Goal: Check status: Check status

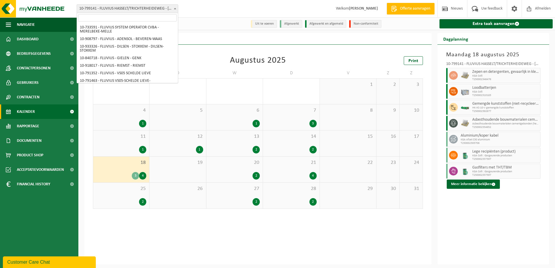
click at [155, 7] on span "10-799141 - FLUVIUS HASSELT/TRICHTERHEIDEWEG - [GEOGRAPHIC_DATA]" at bounding box center [127, 9] width 101 height 8
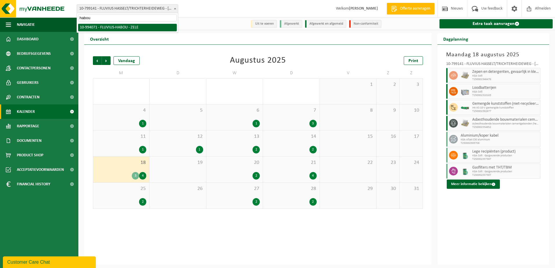
type input "habou"
select select "171337"
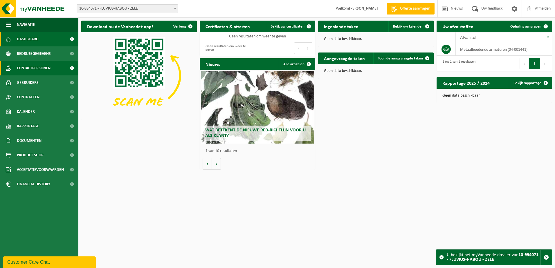
click at [38, 68] on span "Contactpersonen" at bounding box center [34, 68] width 34 height 15
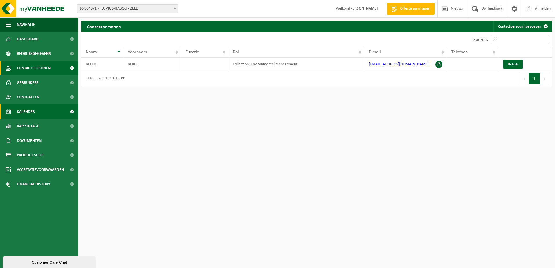
click at [30, 111] on span "Kalender" at bounding box center [26, 112] width 18 height 15
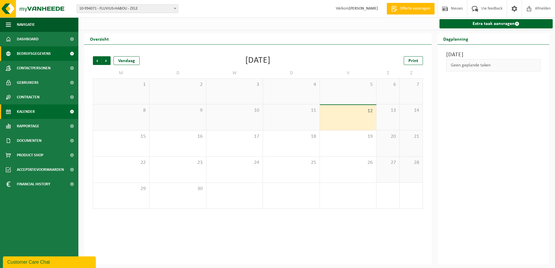
click at [29, 51] on span "Bedrijfsgegevens" at bounding box center [34, 53] width 34 height 15
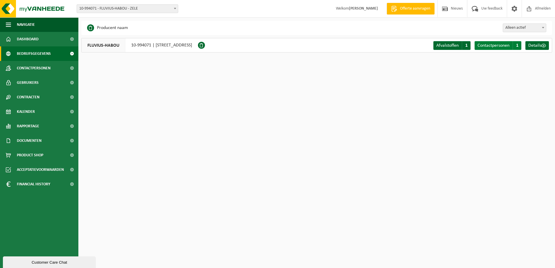
click at [510, 47] on span "Contactpersonen" at bounding box center [494, 45] width 32 height 5
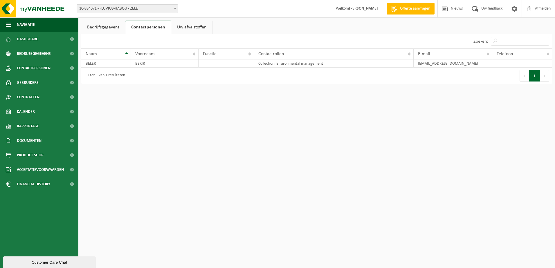
click at [108, 26] on link "Bedrijfsgegevens" at bounding box center [103, 27] width 44 height 13
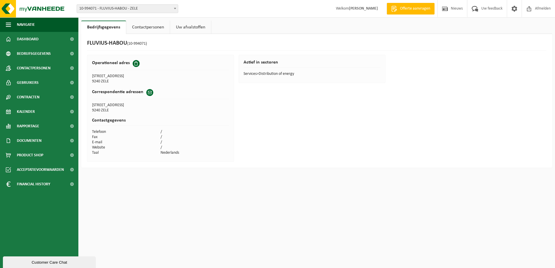
click at [135, 25] on link "Contactpersonen" at bounding box center [148, 27] width 44 height 13
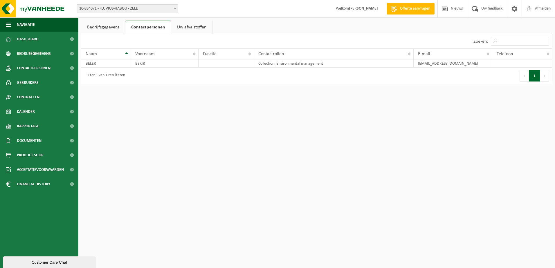
click at [98, 24] on link "Bedrijfsgegevens" at bounding box center [103, 27] width 44 height 13
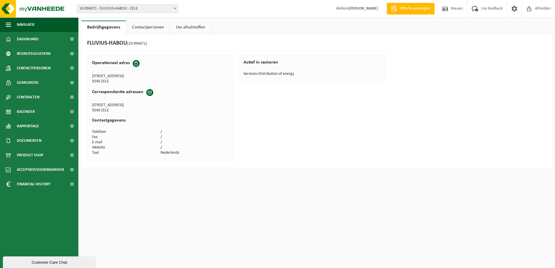
click at [200, 25] on link "Uw afvalstoffen" at bounding box center [190, 27] width 41 height 13
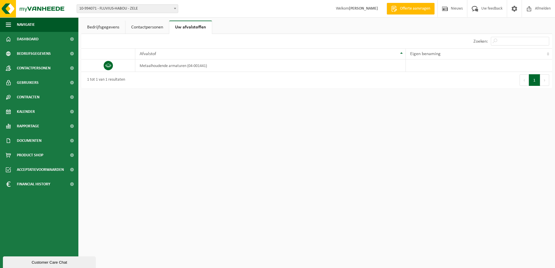
click at [112, 27] on link "Bedrijfsgegevens" at bounding box center [103, 27] width 44 height 13
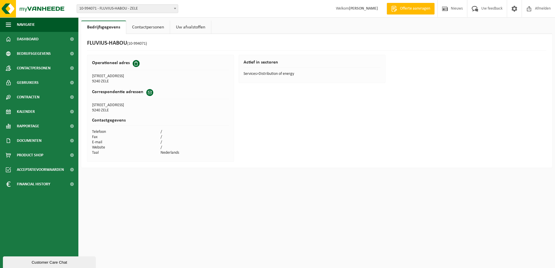
click at [166, 9] on span "10-994071 - FLUVIUS-HABOU - ZELE" at bounding box center [127, 9] width 101 height 8
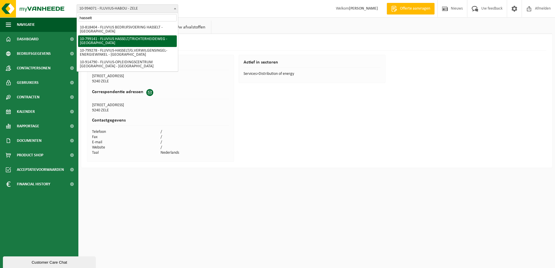
type input "hasselt"
select select "33188"
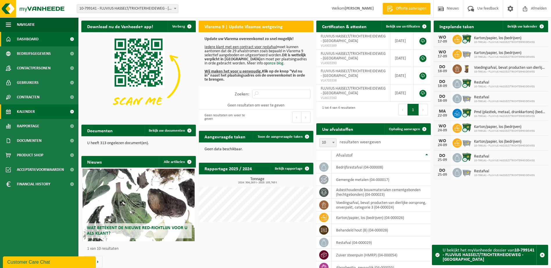
click at [19, 111] on span "Kalender" at bounding box center [26, 112] width 18 height 15
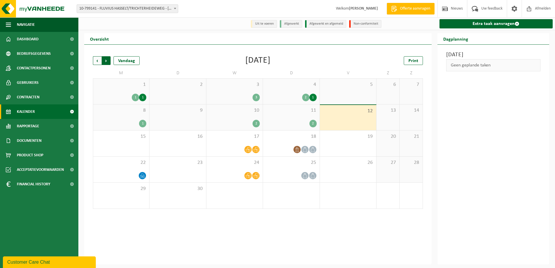
click at [97, 62] on span "Vorige" at bounding box center [97, 60] width 9 height 9
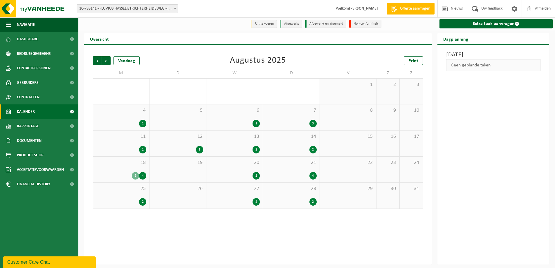
click at [242, 146] on div "13 2" at bounding box center [234, 144] width 56 height 26
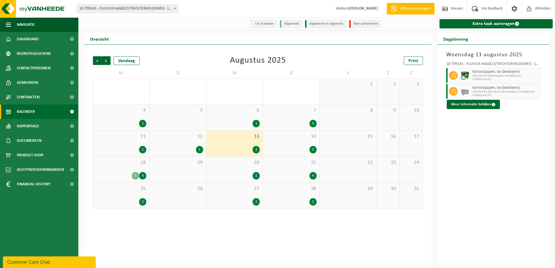
click at [301, 139] on span "14" at bounding box center [291, 137] width 51 height 6
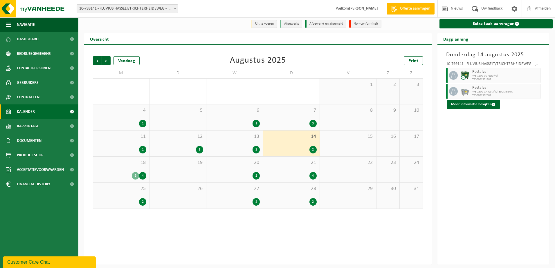
click at [252, 170] on div "20 2" at bounding box center [234, 170] width 56 height 26
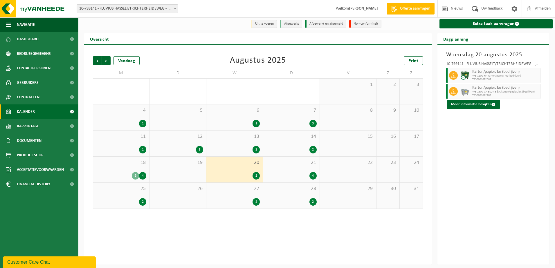
click at [300, 171] on div "21 4" at bounding box center [291, 170] width 56 height 26
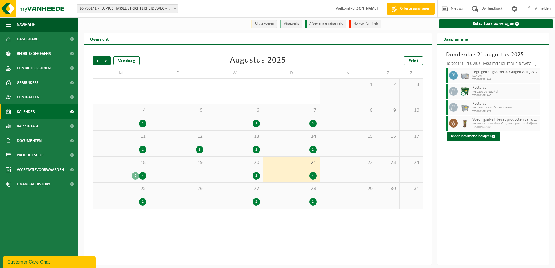
click at [299, 197] on div "28 2" at bounding box center [291, 196] width 56 height 26
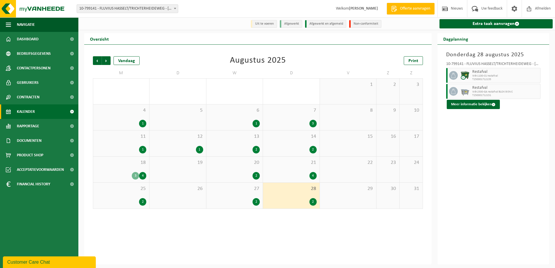
click at [235, 195] on div "27 2" at bounding box center [234, 196] width 56 height 26
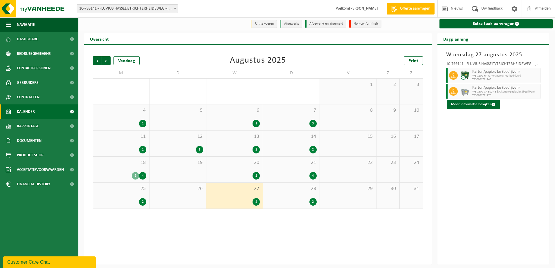
click at [127, 196] on div "25 2" at bounding box center [121, 196] width 56 height 26
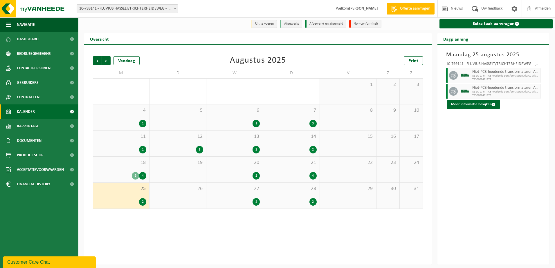
click at [125, 167] on div "18 3 4" at bounding box center [121, 170] width 56 height 26
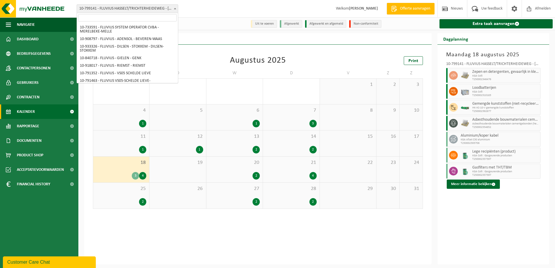
click at [178, 7] on span "10-799141 - FLUVIUS HASSELT/TRICHTERHEIDEWEG - [GEOGRAPHIC_DATA]" at bounding box center [128, 8] width 102 height 9
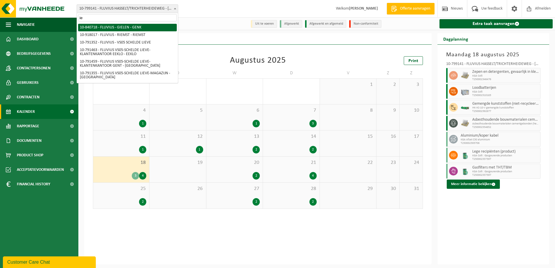
type input "i"
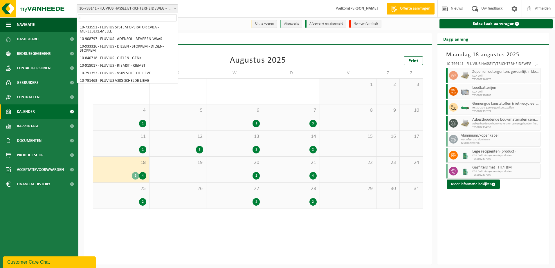
scroll to position [3487, 0]
